Goal: Book appointment/travel/reservation

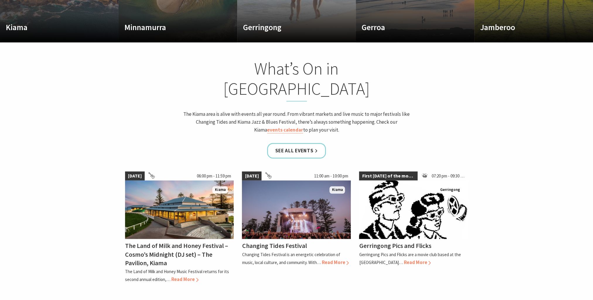
scroll to position [527, 0]
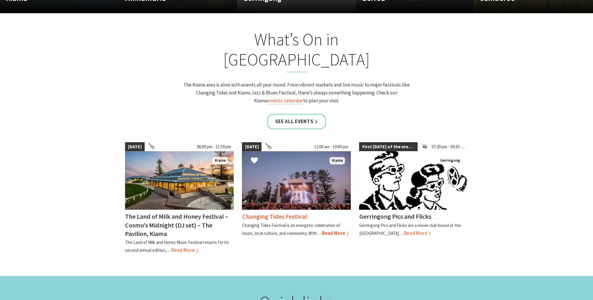
click at [323, 154] on img at bounding box center [296, 180] width 109 height 59
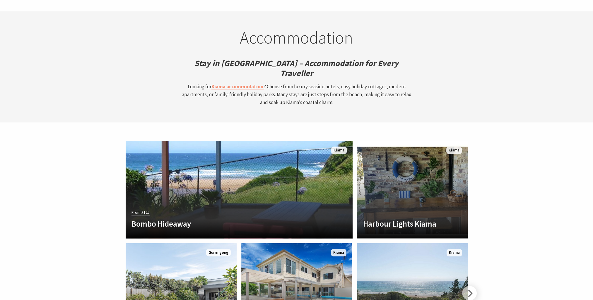
scroll to position [1602, 0]
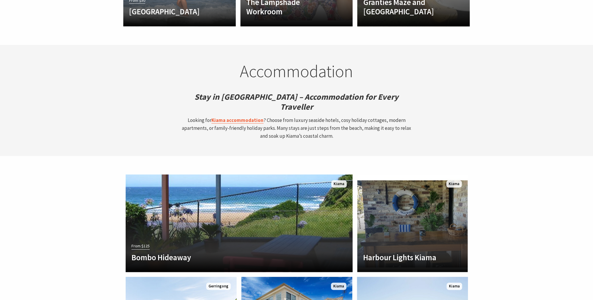
click at [235, 117] on strong "Kiama accommodation" at bounding box center [237, 120] width 52 height 6
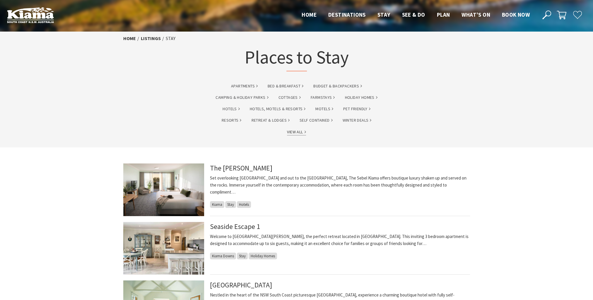
click at [302, 131] on link "View All" at bounding box center [296, 132] width 19 height 7
click at [235, 98] on link "Camping & Holiday Parks" at bounding box center [242, 97] width 53 height 7
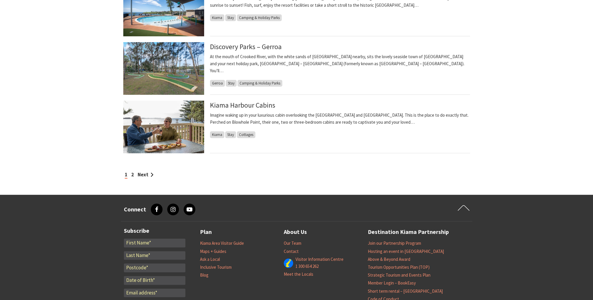
scroll to position [498, 0]
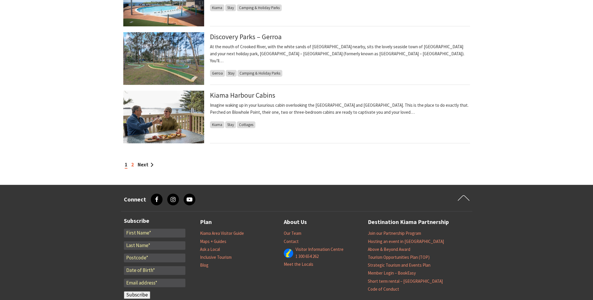
click at [132, 164] on link "2" at bounding box center [132, 165] width 3 height 6
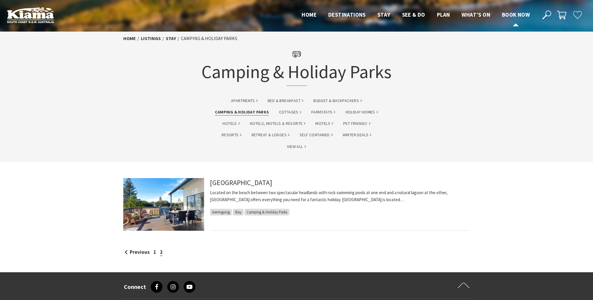
click at [519, 14] on span "Book now" at bounding box center [516, 14] width 28 height 7
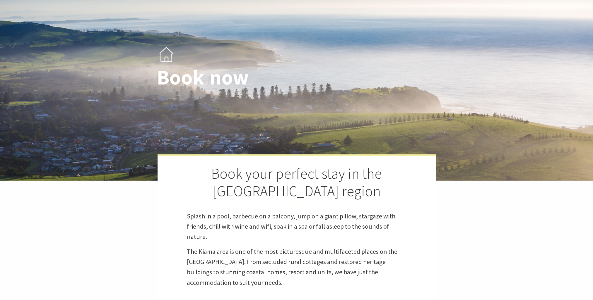
select select "3"
select select "2"
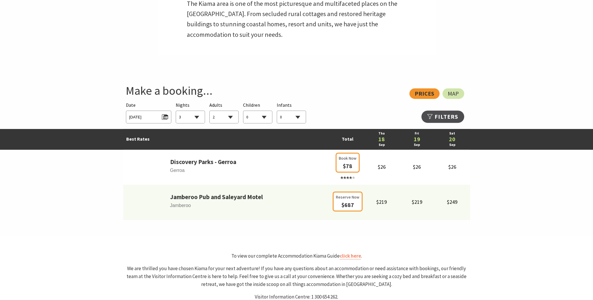
scroll to position [322, 0]
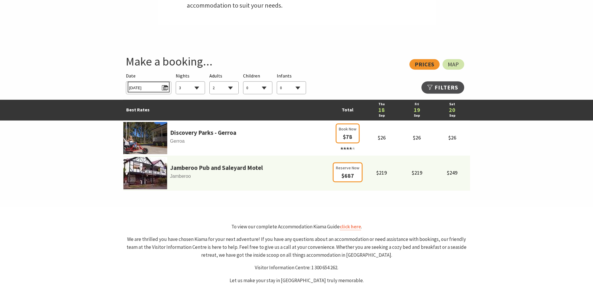
click at [154, 90] on span "[DATE]" at bounding box center [148, 87] width 39 height 8
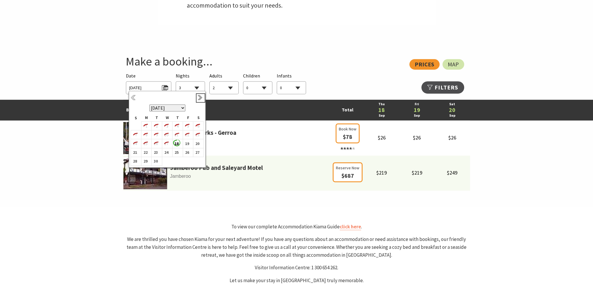
click at [199, 98] on link "Next" at bounding box center [200, 98] width 6 height 6
click at [187, 149] on b "21" at bounding box center [187, 149] width 8 height 8
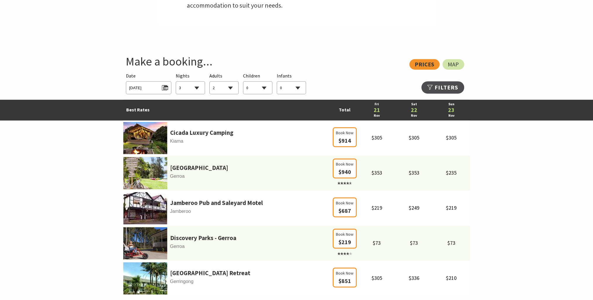
click at [198, 92] on select "1 2 3 4 5 6 7 8 9 10 11 12 13 14 15 16 17 18 19 20 21 22 23 24 25 26 27 28 29 30" at bounding box center [190, 88] width 29 height 13
select select "2"
click at [176, 82] on select "1 2 3 4 5 6 7 8 9 10 11 12 13 14 15 16 17 18 19 20 21 22 23 24 25 26 27 28 29 30" at bounding box center [190, 88] width 29 height 13
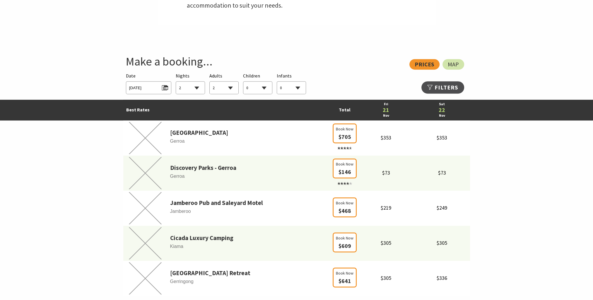
click at [218, 90] on select "0 1 2 3 4 5 6 7 8 9 10 11 12 13 14 15 16 17 18 19 20 21 22 23 24 25 26 27 28 29…" at bounding box center [224, 88] width 29 height 13
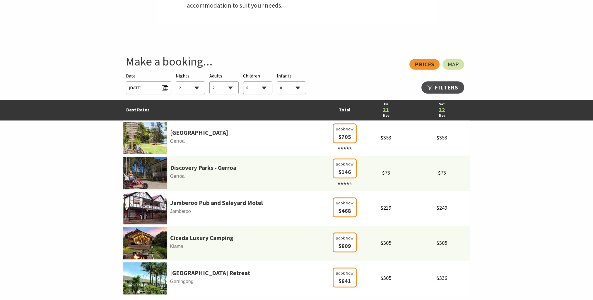
select select "4"
click at [210, 82] on select "0 1 2 3 4 5 6 7 8 9 10 11 12 13 14 15 16 17 18 19 20 21 22 23 24 25 26 27 28 29…" at bounding box center [224, 88] width 29 height 13
click at [335, 49] on section "View: Prices Map Searching for Accommodation Date [DATE] Nights 1 2 3 4 5 6 7 8…" at bounding box center [296, 177] width 593 height 269
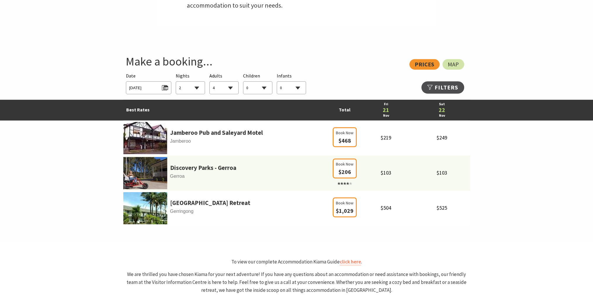
scroll to position [293, 0]
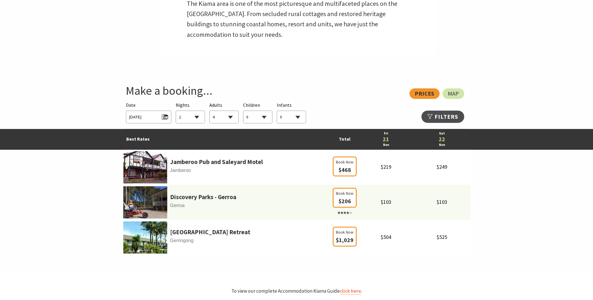
select select "2"
